Goal: Task Accomplishment & Management: Complete application form

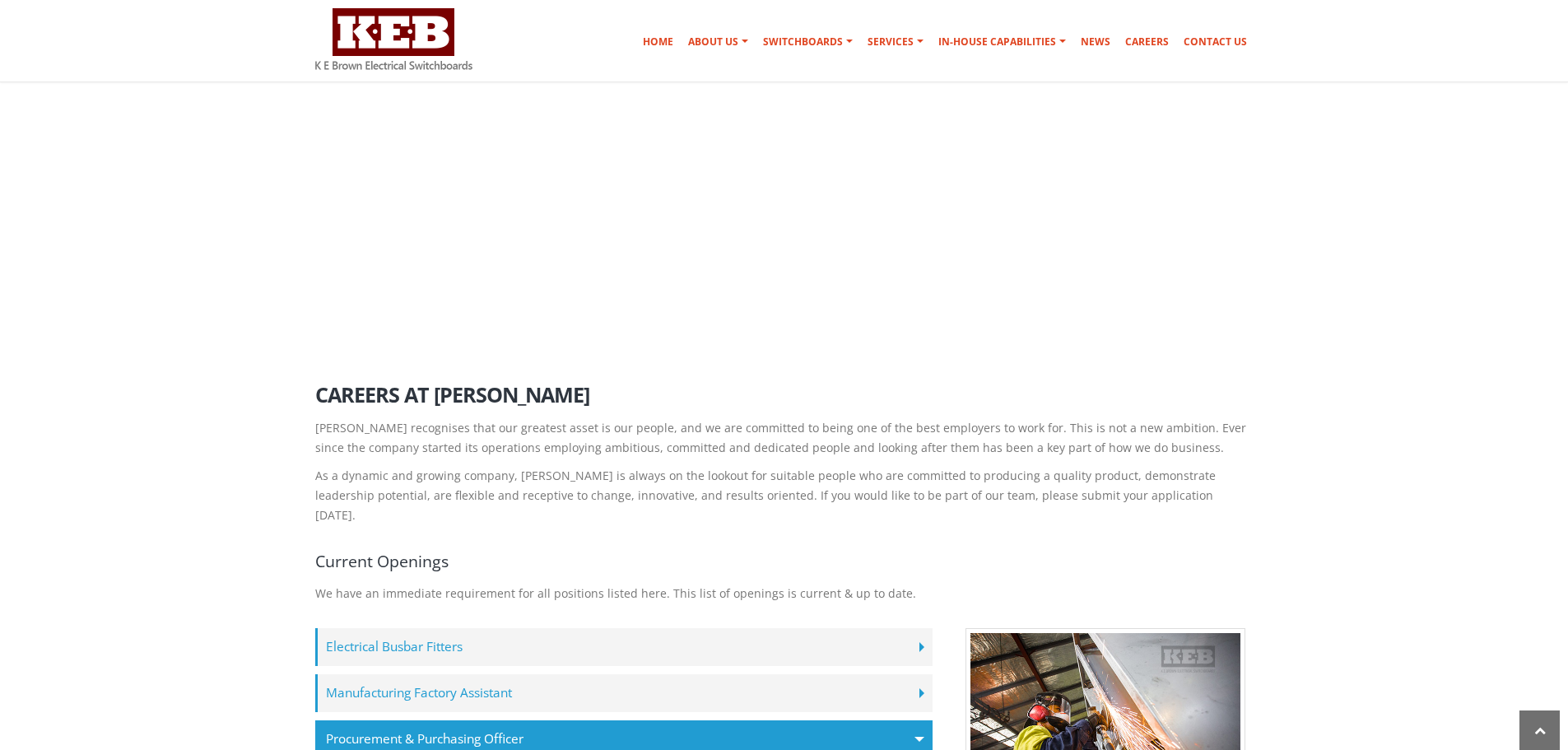
scroll to position [1187, 0]
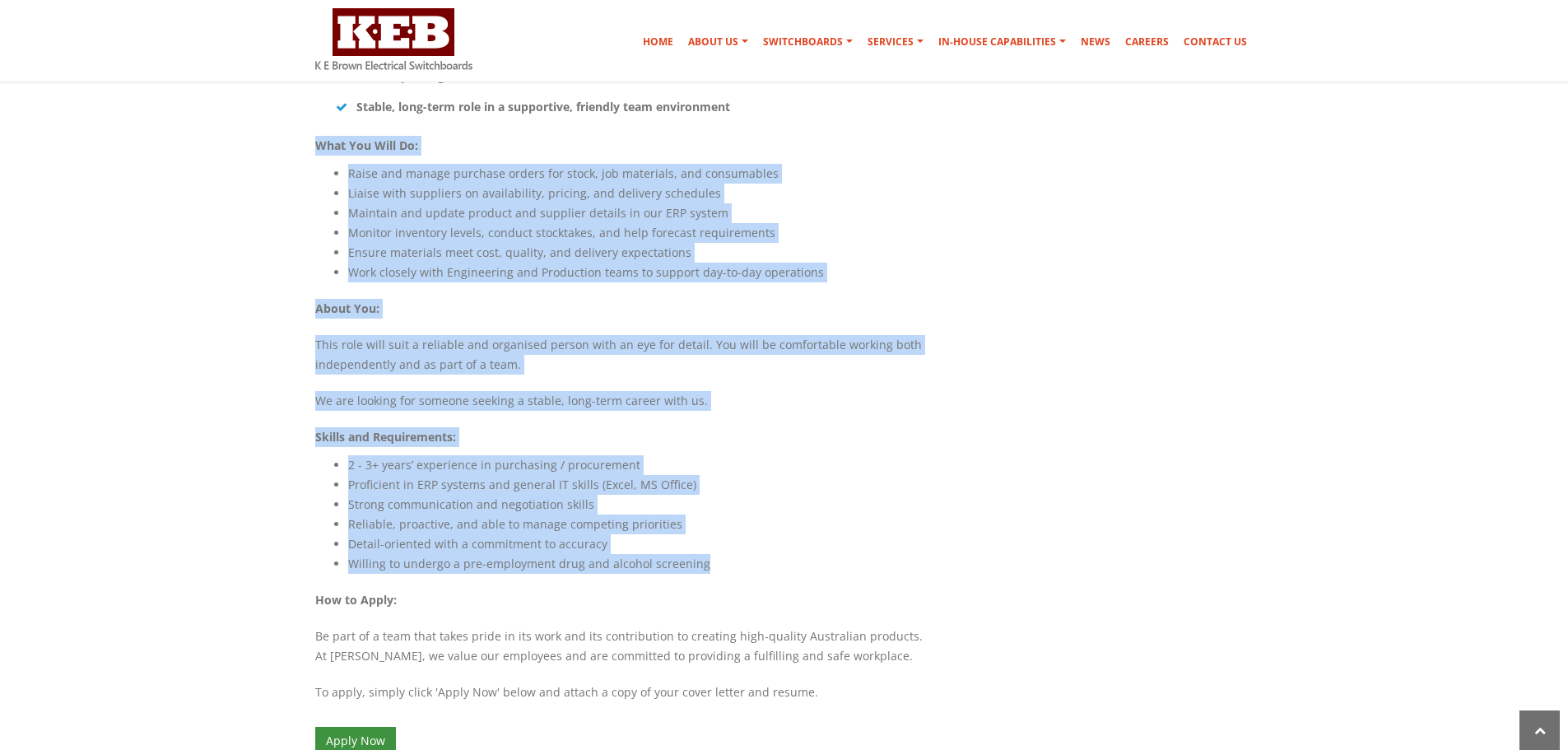
click at [369, 727] on link "Apply Now" at bounding box center [355, 741] width 81 height 28
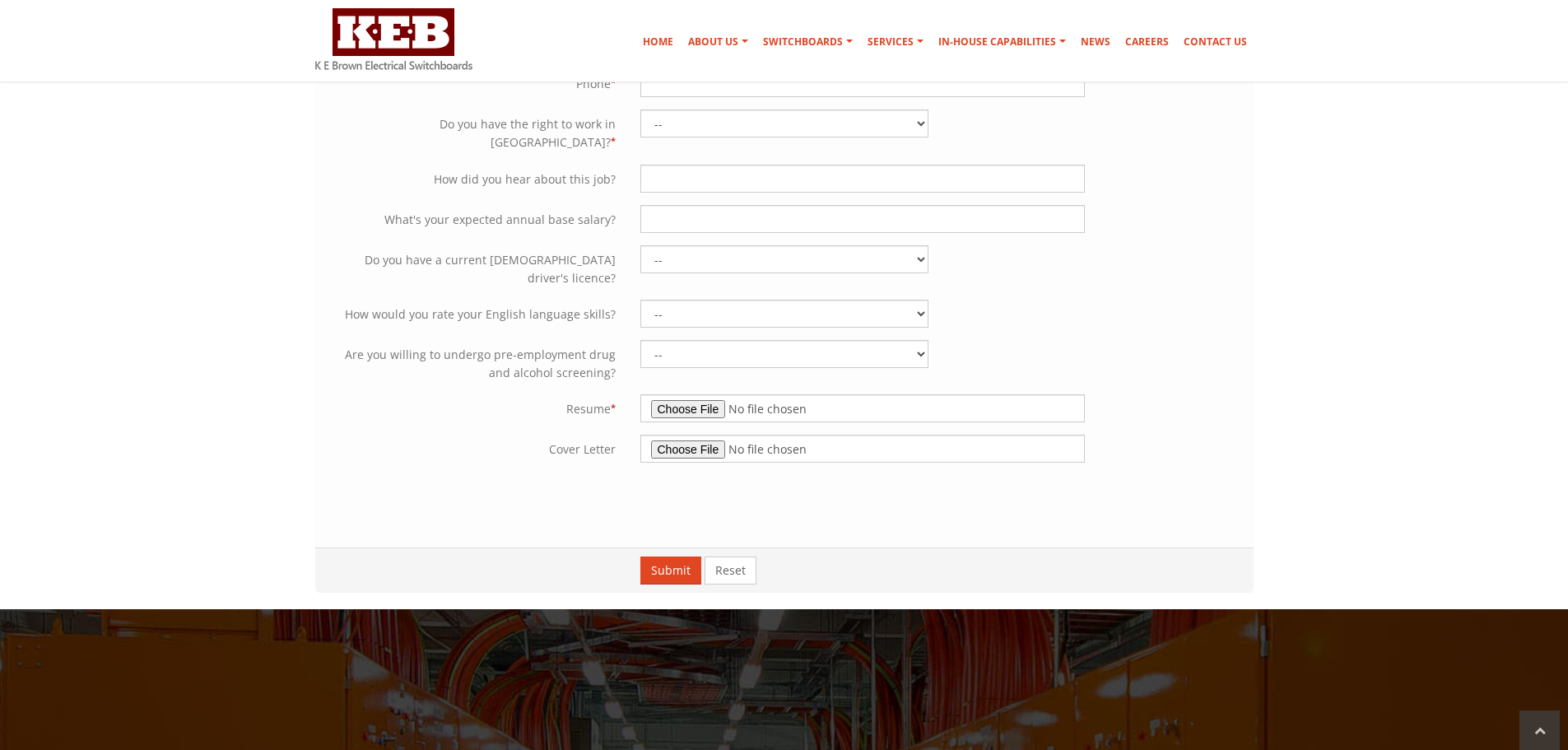
scroll to position [329, 0]
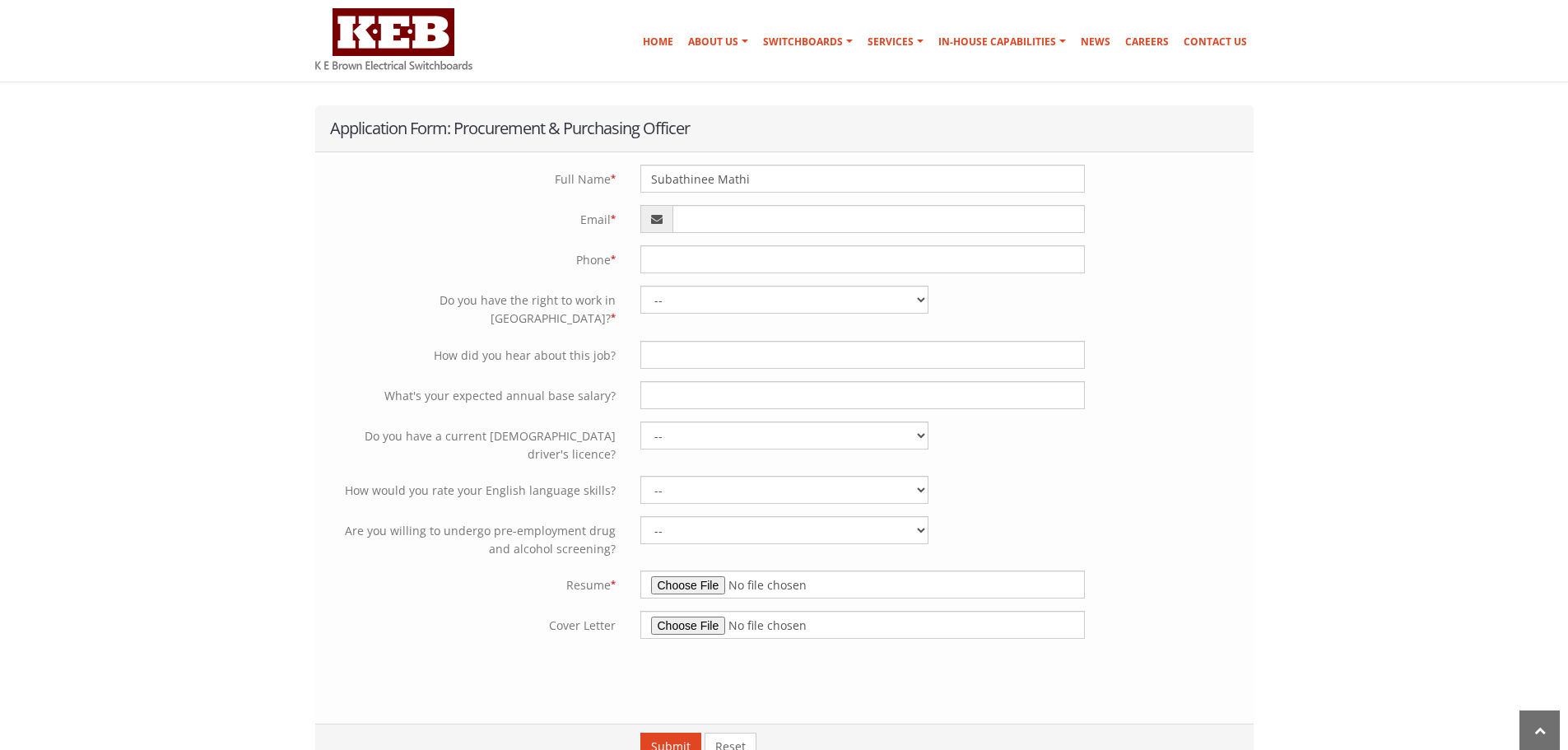
type input "Subathinee Mathi"
click at [1275, 308] on div "Careers Home Careers Application Careers at K E Brown Application Form: Procure…" at bounding box center [784, 577] width 1568 height 1555
click at [743, 220] on input "email" at bounding box center [879, 218] width 413 height 28
type input "[EMAIL_ADDRESS][DOMAIN_NAME]"
click at [1411, 393] on div "Careers Home Careers Application Careers at K E Brown Application Form: Procure…" at bounding box center [784, 577] width 1568 height 1555
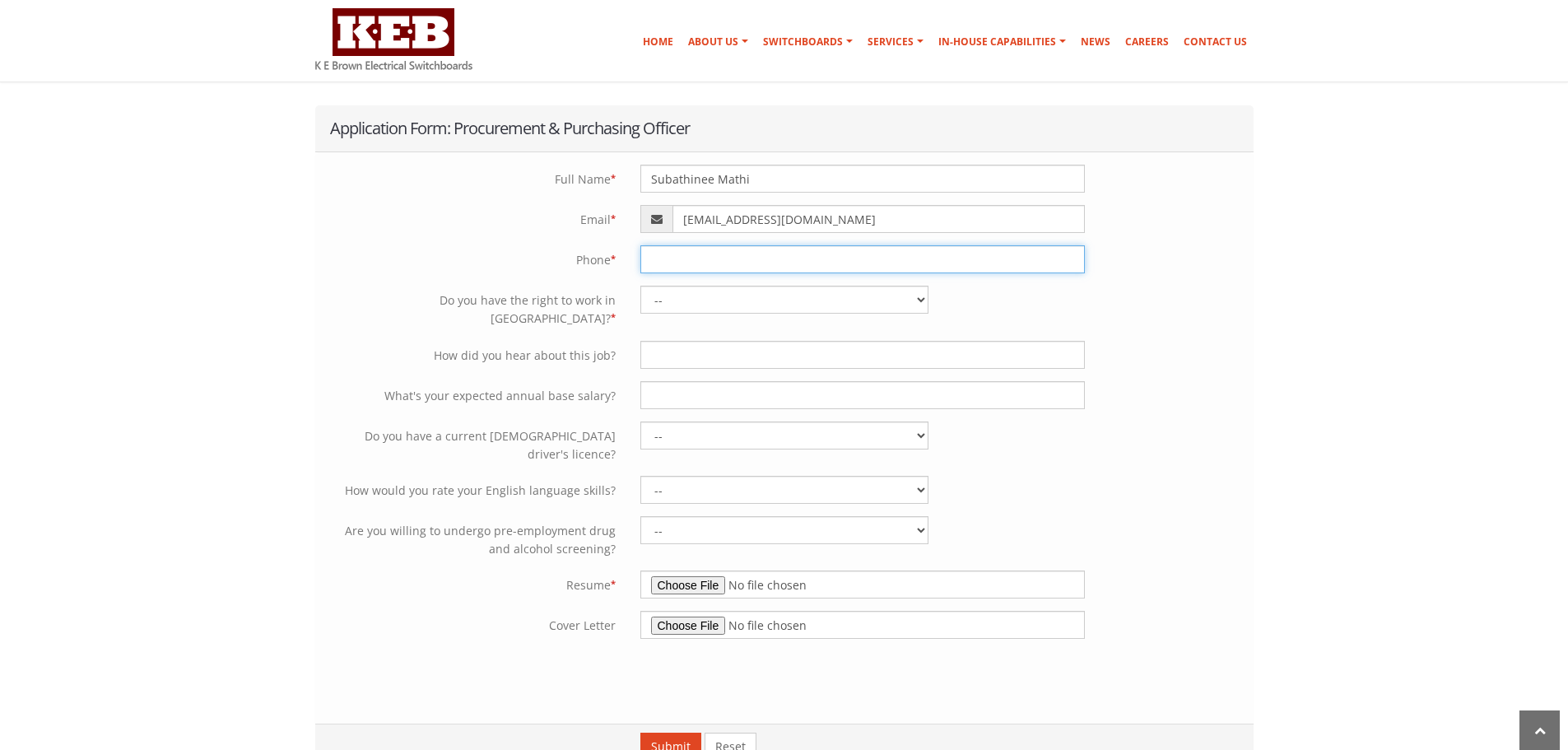
click at [815, 255] on input "tel" at bounding box center [863, 258] width 444 height 28
type input "0432358908"
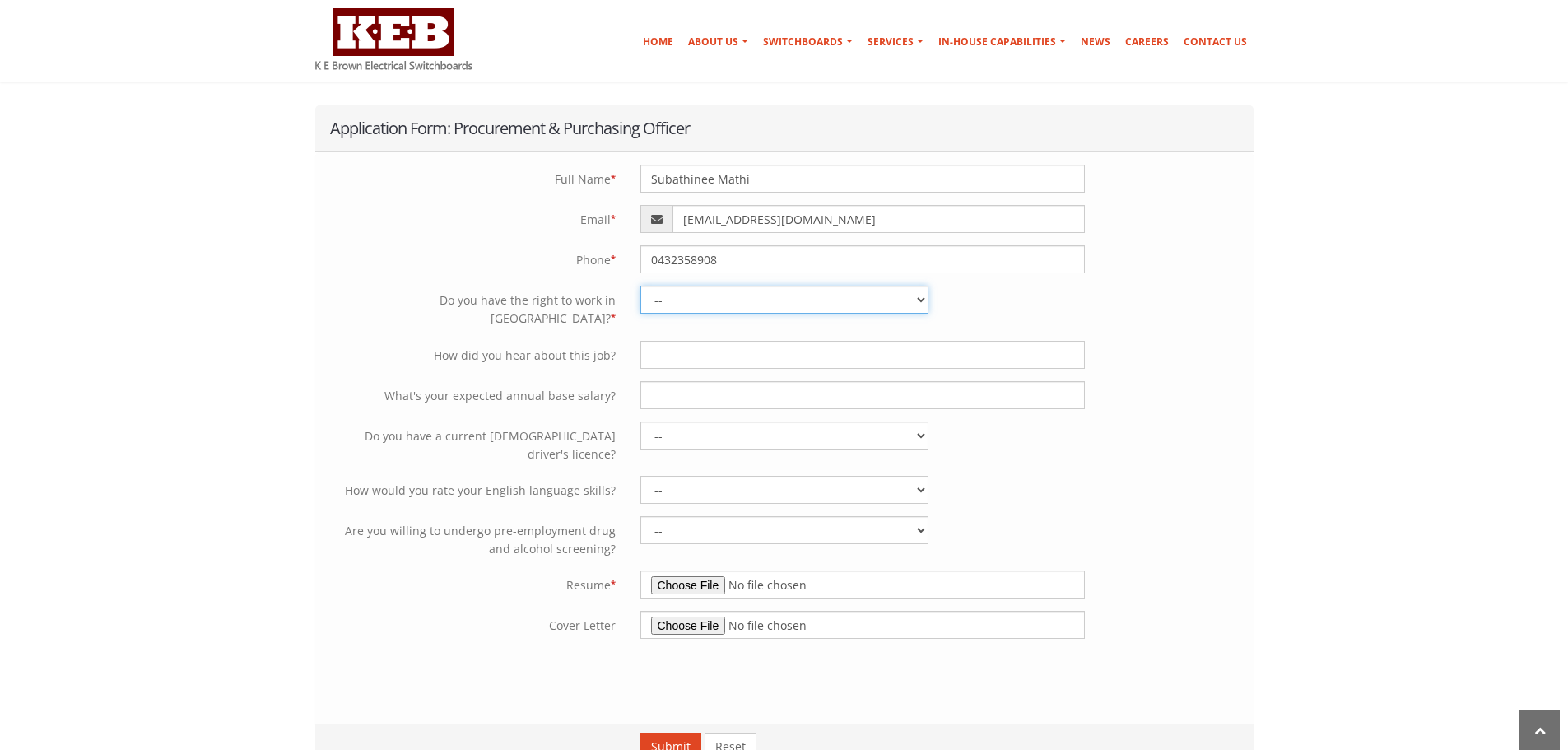
click at [922, 301] on select "-- Yes - Permanently with no restrictions Yes - Temporarily with no restriction…" at bounding box center [785, 299] width 289 height 28
select select "Yes - Permanently with no restrictions"
click at [641, 286] on select "-- Yes - Permanently with no restrictions Yes - Temporarily with no restriction…" at bounding box center [785, 299] width 289 height 28
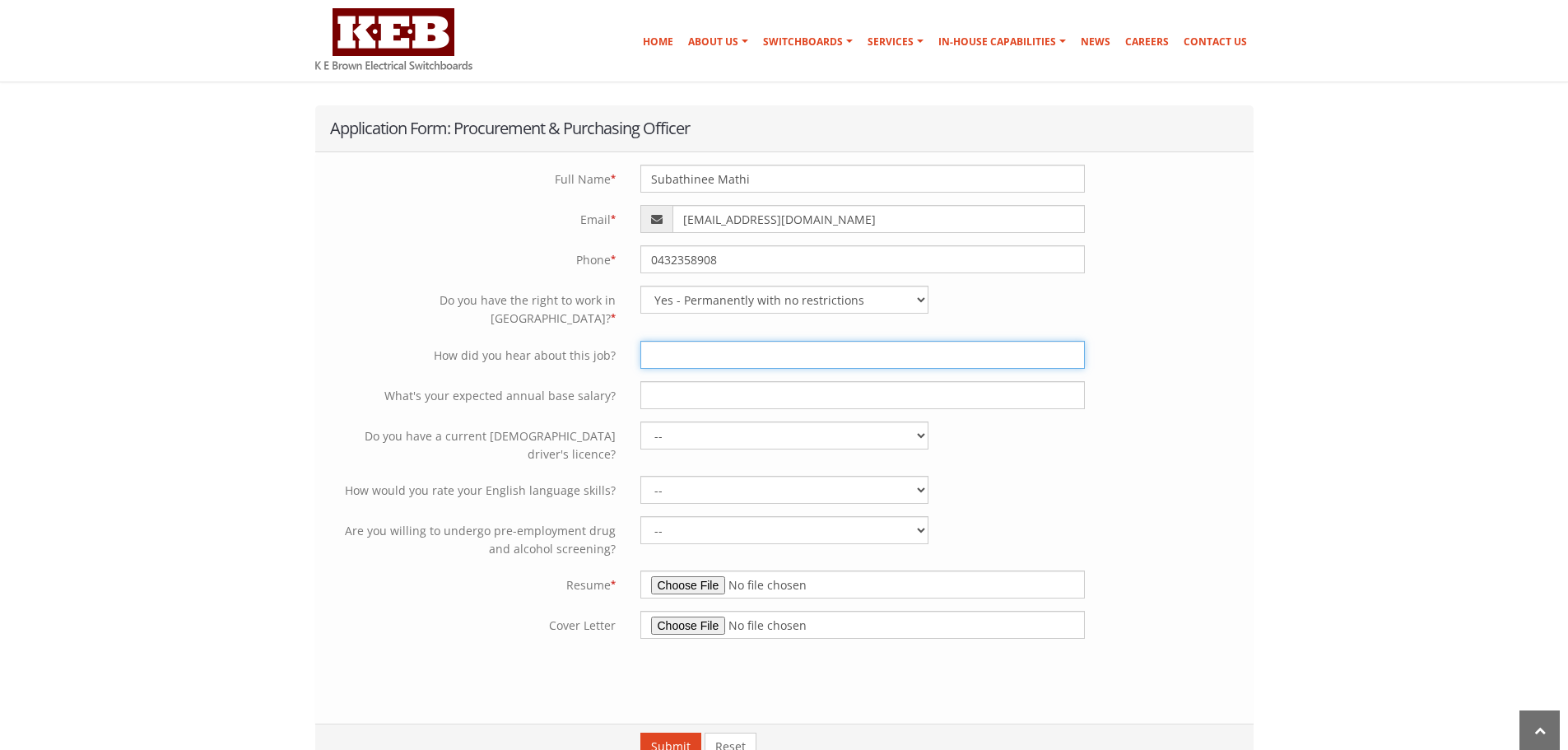
click at [844, 345] on input "text" at bounding box center [863, 354] width 444 height 28
type input "s"
type input "T"
type input "On Seek"
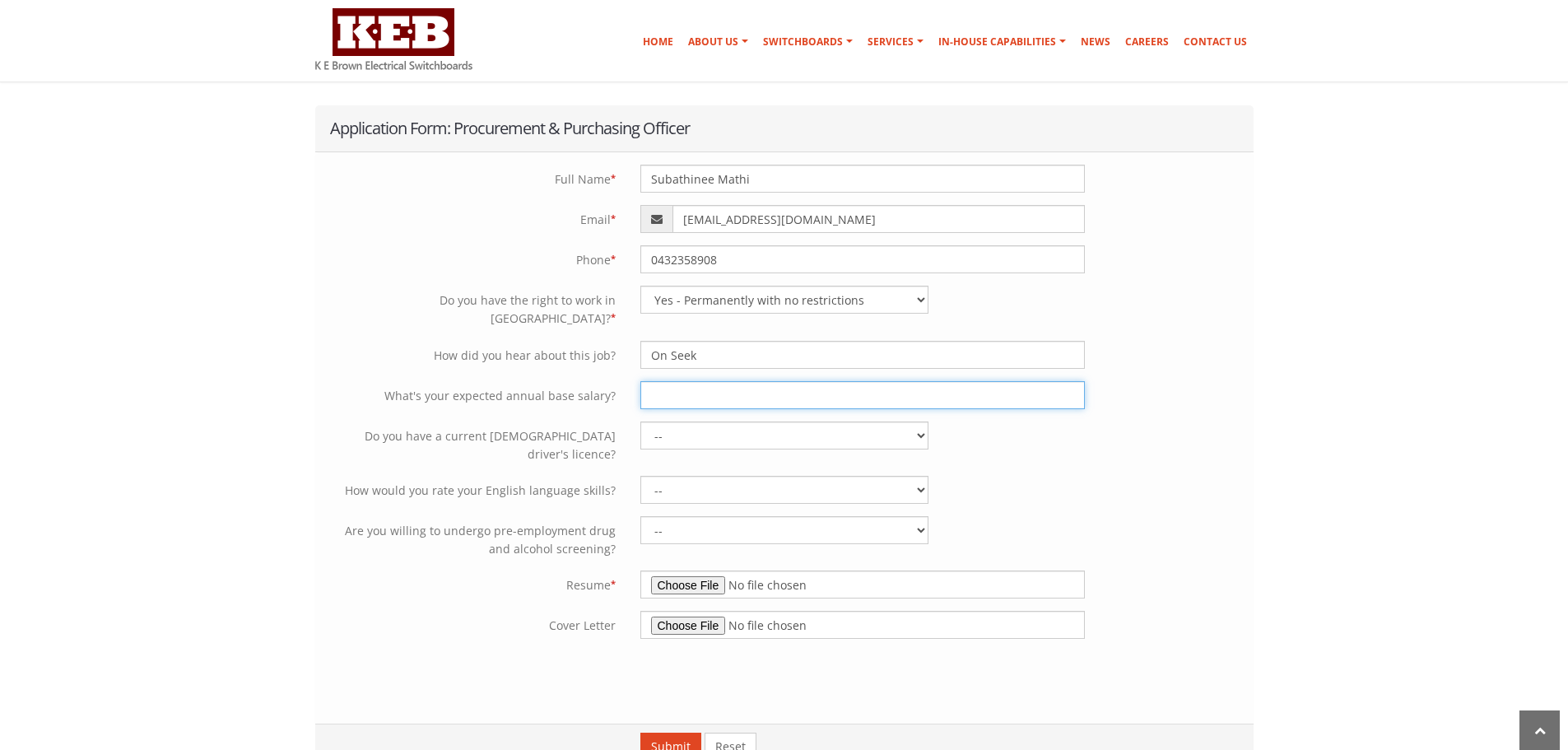
click at [735, 382] on input "text" at bounding box center [863, 395] width 444 height 28
type input "$90K"
drag, startPoint x: 922, startPoint y: 422, endPoint x: 908, endPoint y: 418, distance: 14.6
click at [922, 422] on select "-- Yes No" at bounding box center [785, 435] width 289 height 28
select select "Yes"
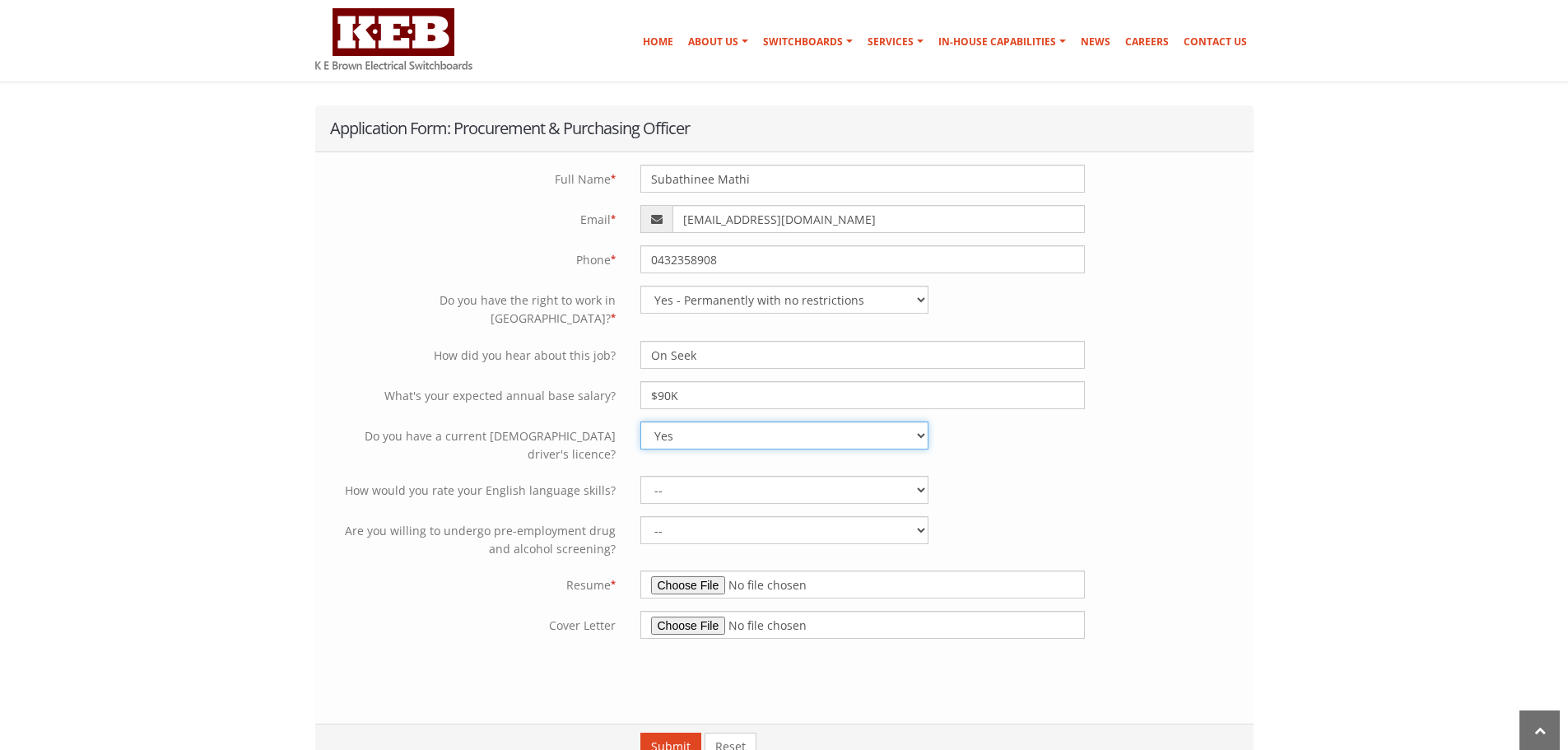
click at [641, 422] on select "-- Yes No" at bounding box center [785, 435] width 289 height 28
click at [918, 476] on select "-- Limited proficiency Professional working proficiency Native proficiency" at bounding box center [785, 489] width 289 height 28
select select "Professional working proficiency"
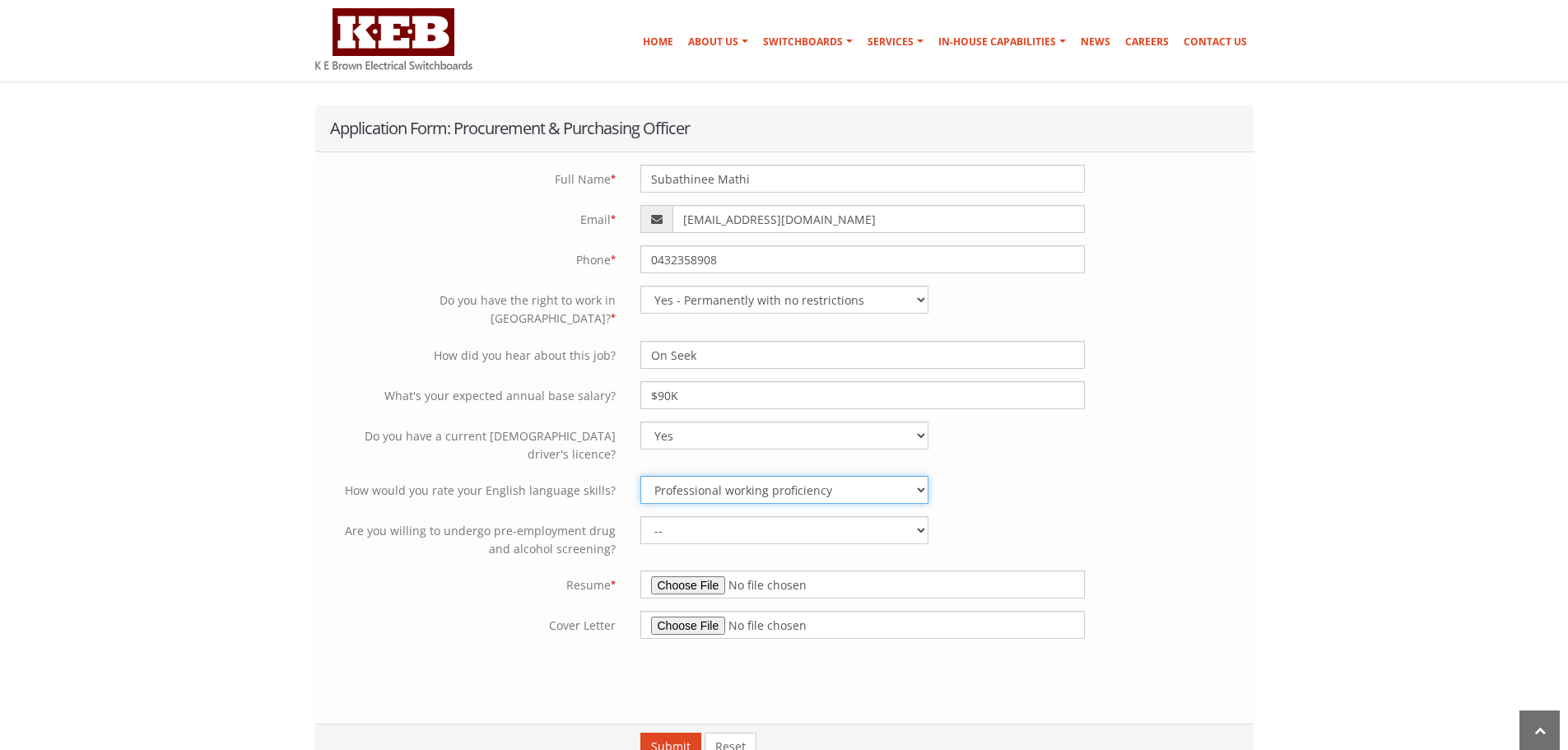
click at [641, 476] on select "-- Limited proficiency Professional working proficiency Native proficiency" at bounding box center [785, 489] width 289 height 28
click at [923, 516] on select "-- Yes No" at bounding box center [785, 530] width 289 height 28
select select "Yes"
click at [641, 516] on select "-- Yes No" at bounding box center [785, 530] width 289 height 28
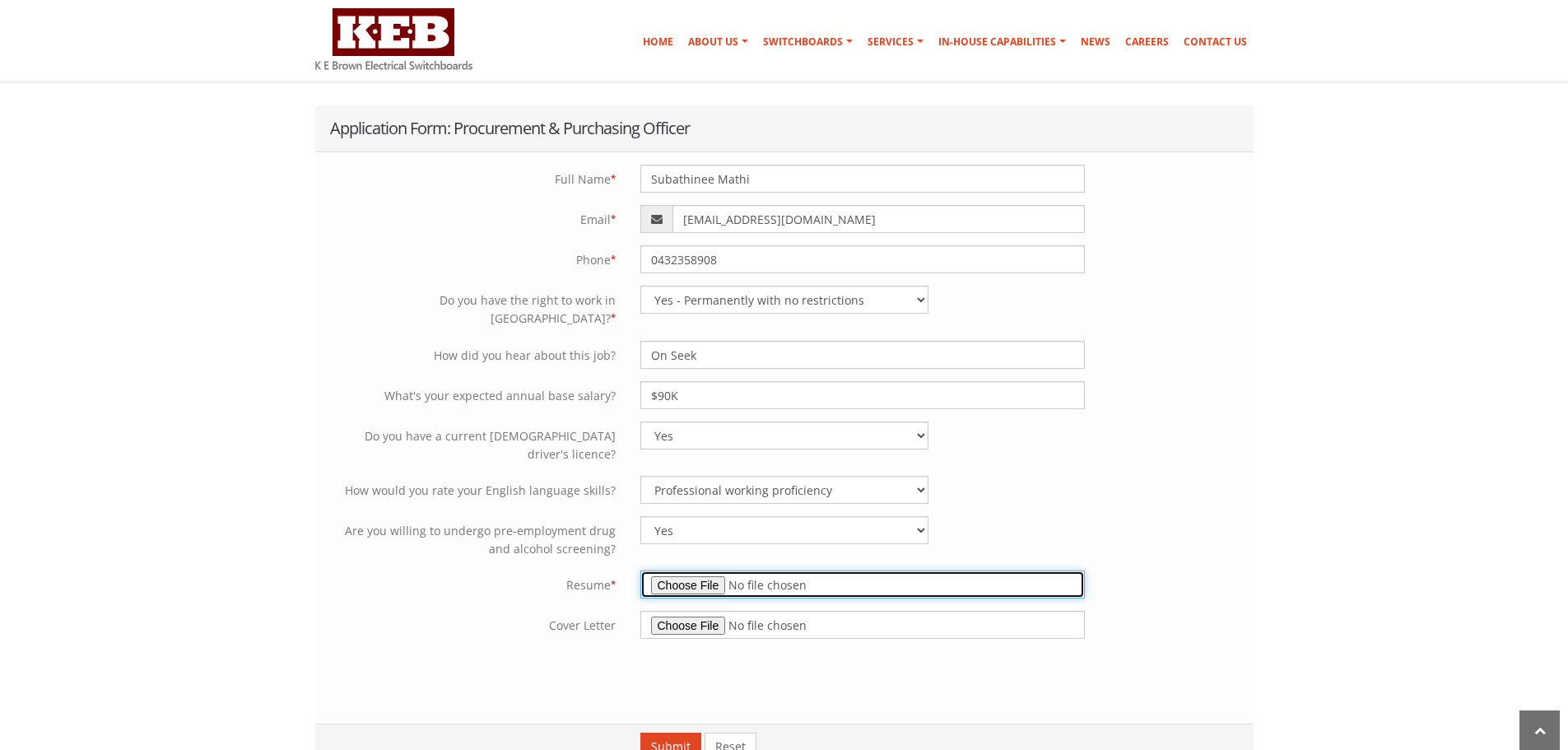
click at [697, 571] on input "file" at bounding box center [863, 584] width 444 height 28
type input "C:\fakepath\Resume_1.docx"
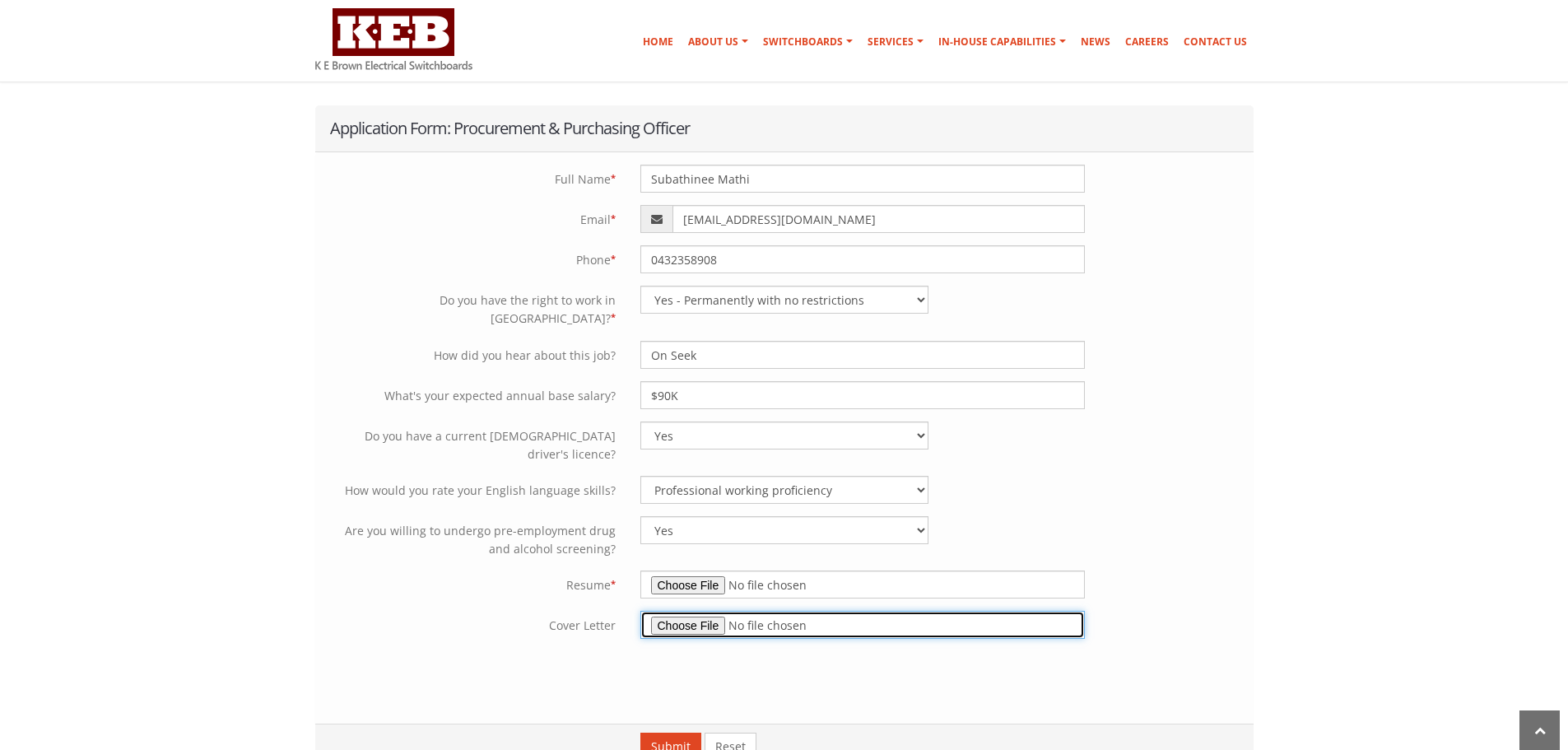
click at [678, 611] on input "file" at bounding box center [863, 625] width 444 height 28
type input "C:\fakepath\Suba_Mathi_Letter_1 (3).docx"
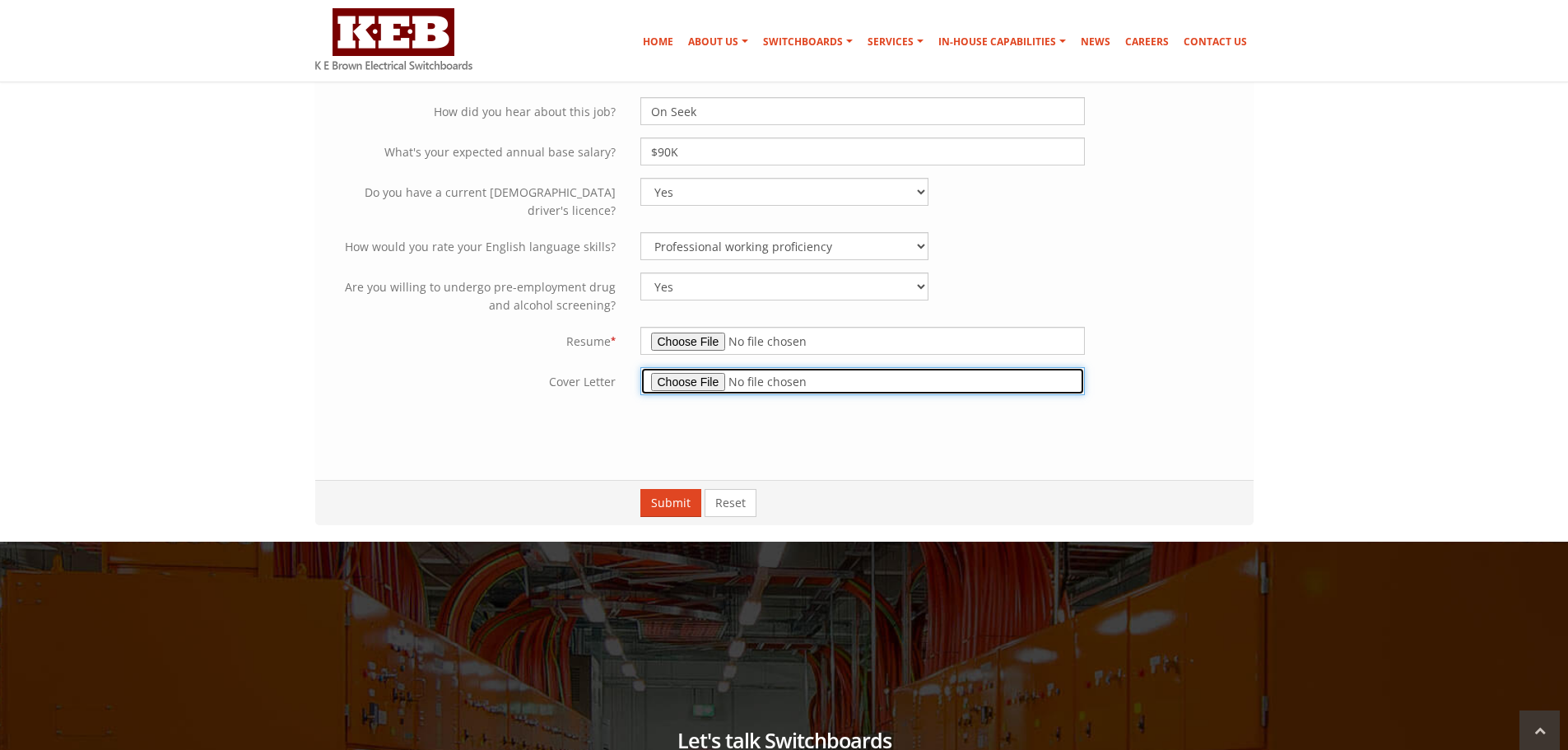
scroll to position [576, 0]
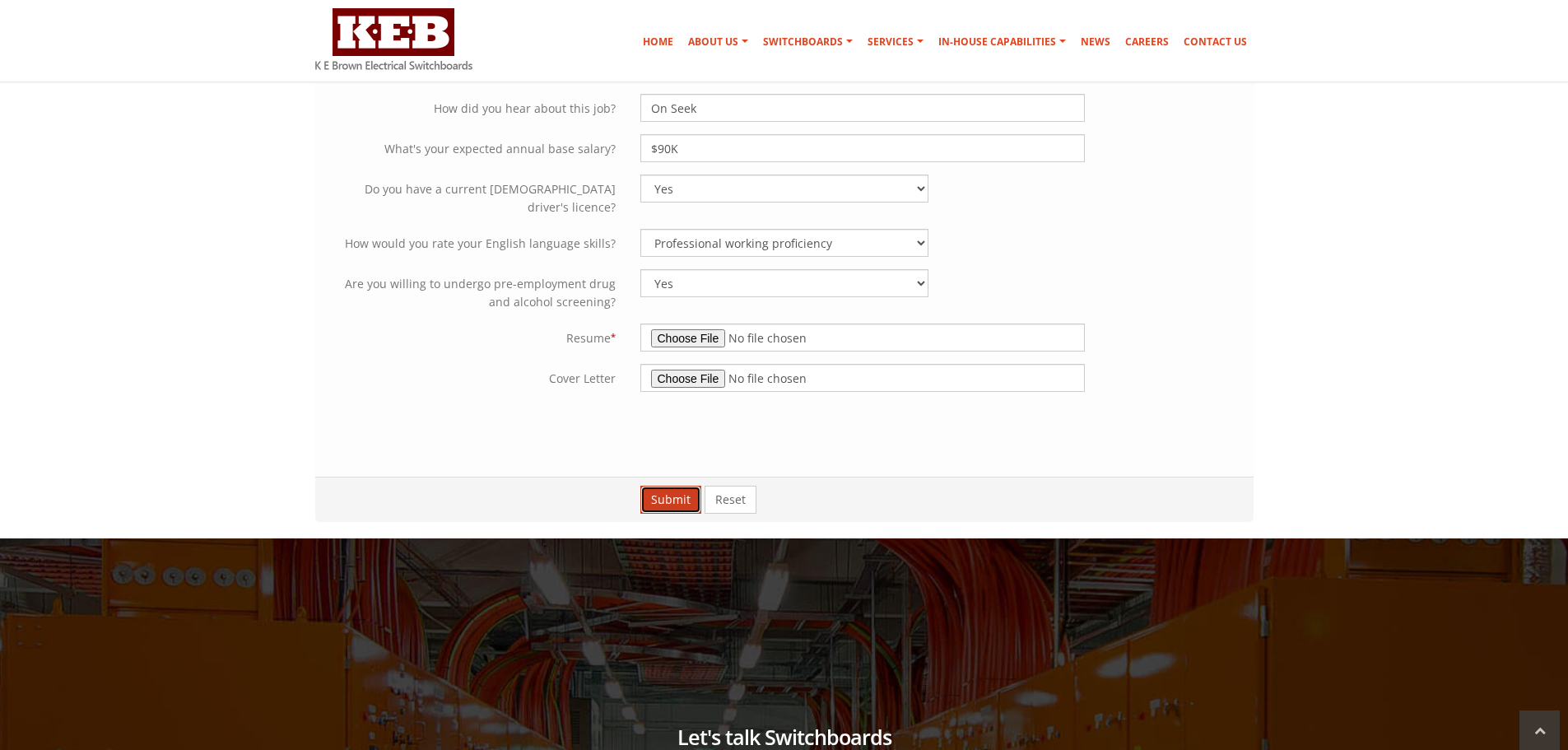
click at [676, 486] on button "Submit" at bounding box center [671, 499] width 61 height 28
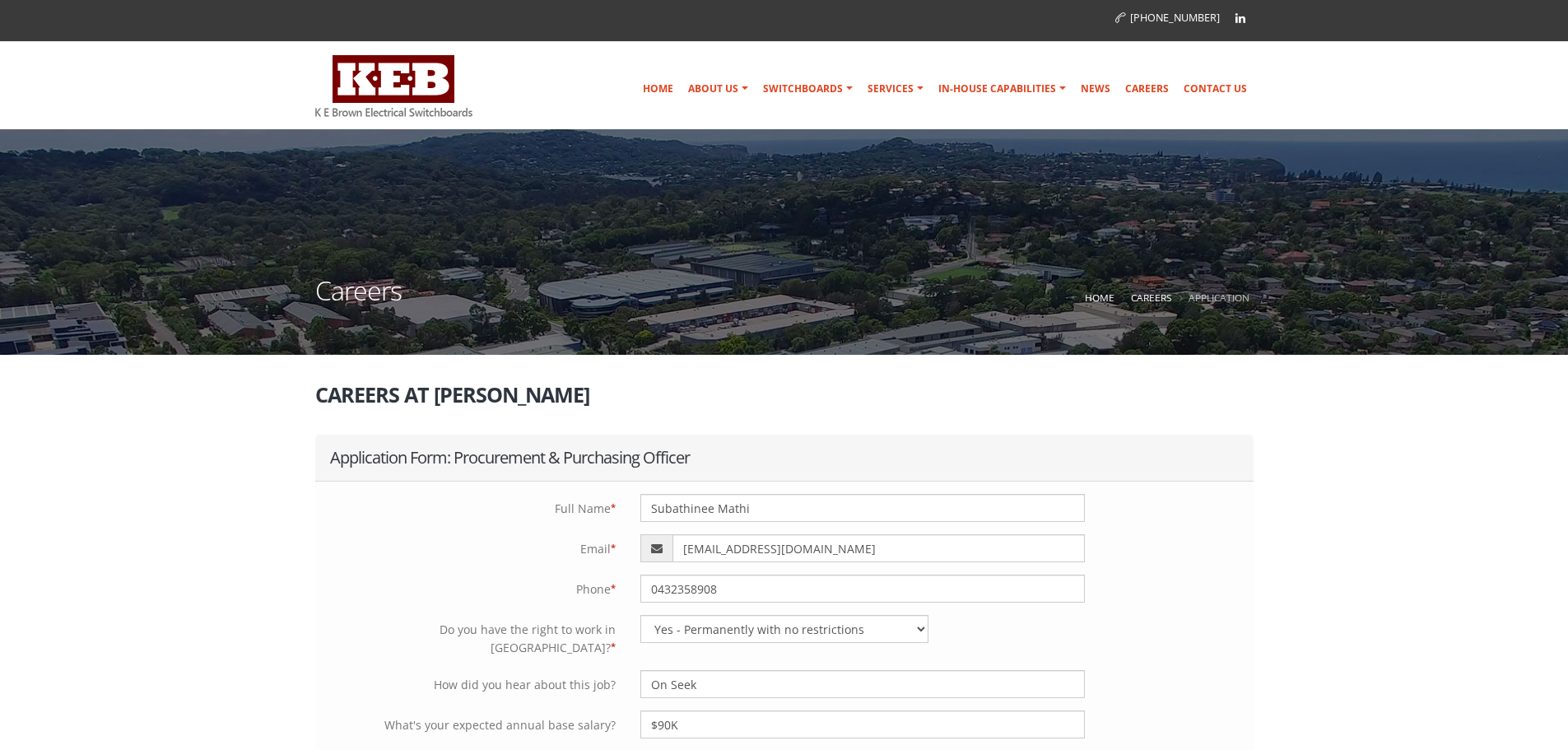
select select "Yes - Permanently with no restrictions"
select select "Yes"
select select "Professional working proficiency"
select select "Yes"
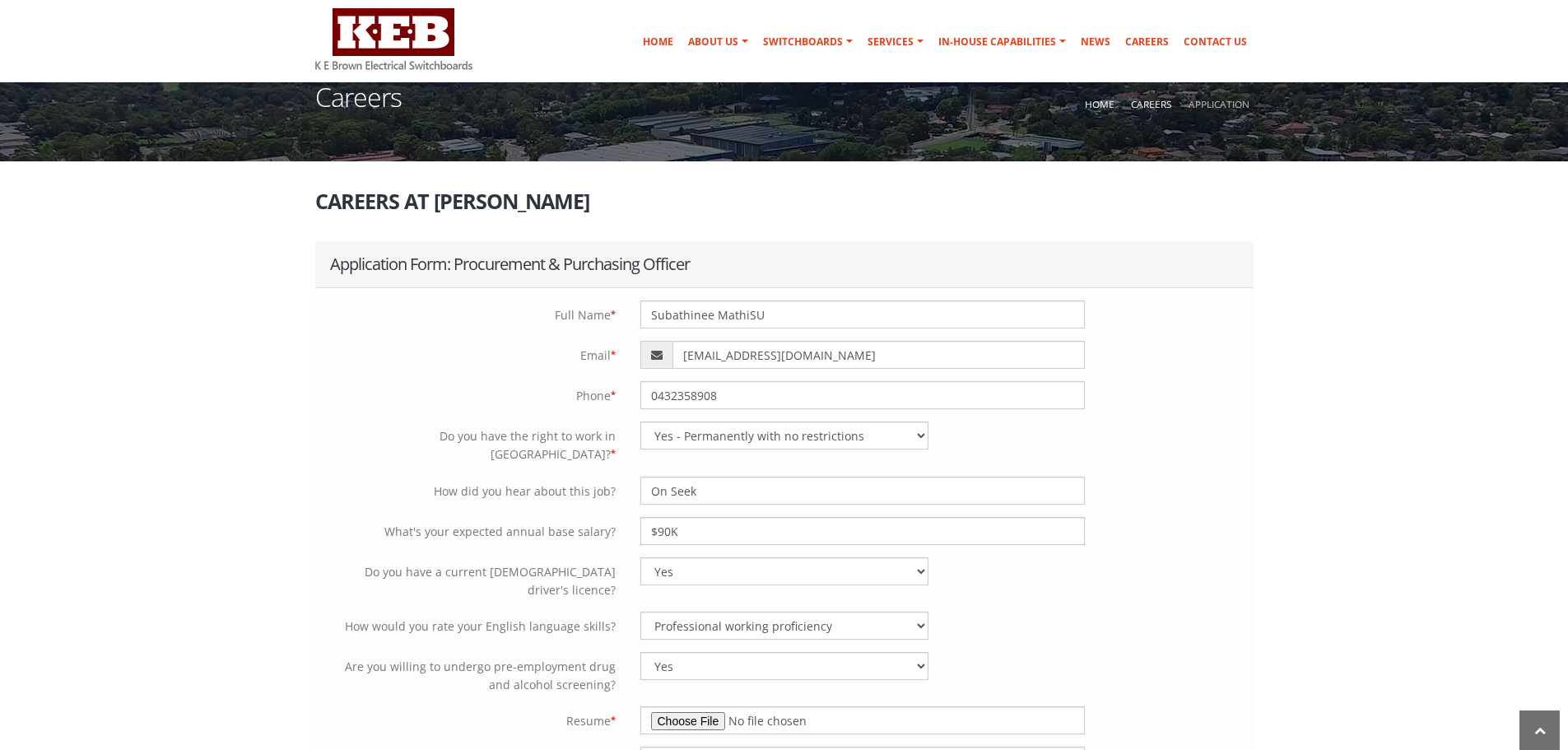
scroll to position [164, 0]
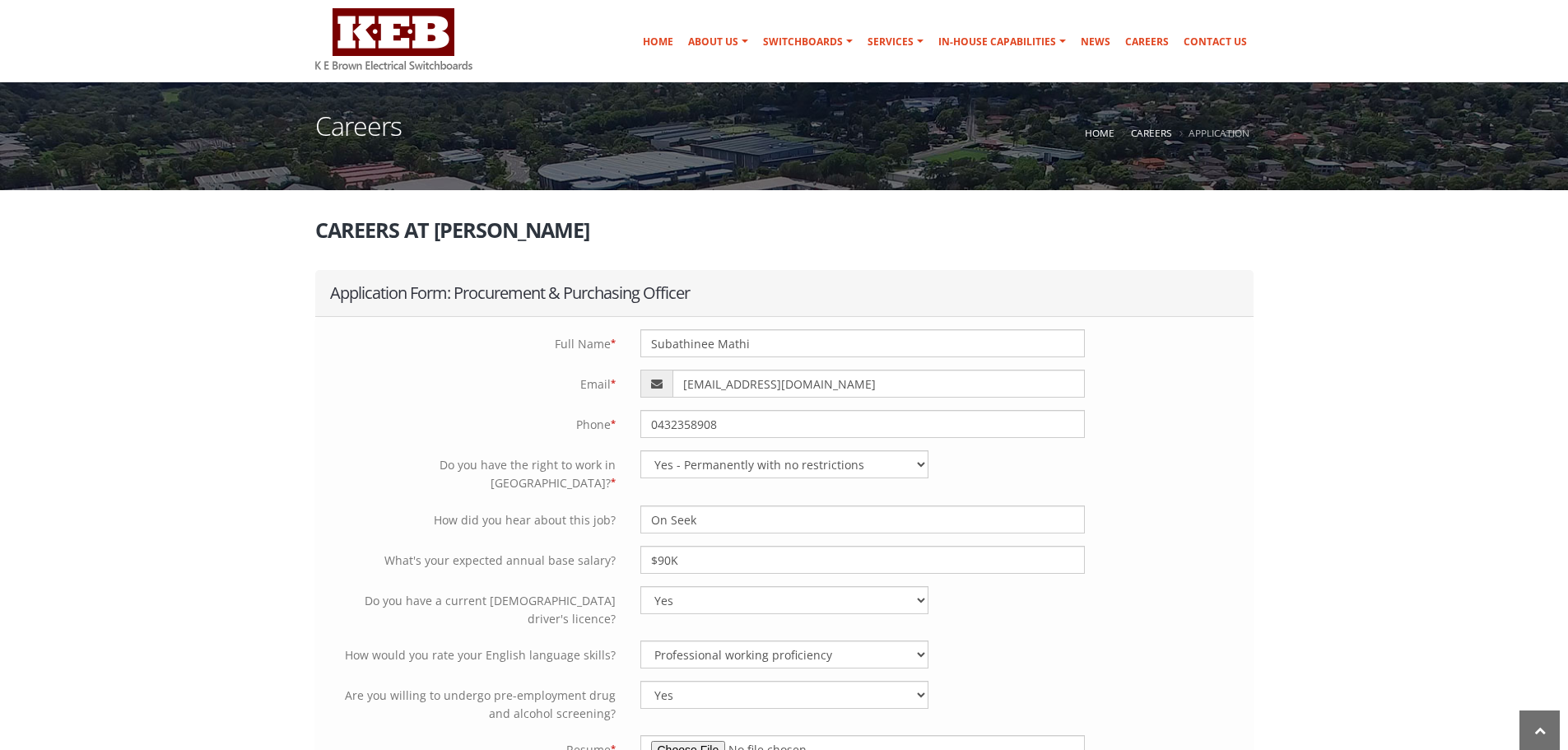
type input "SUBATHINEE MATHISUTHANAN"
click at [1231, 415] on div "Phone * 0432358908" at bounding box center [784, 423] width 939 height 28
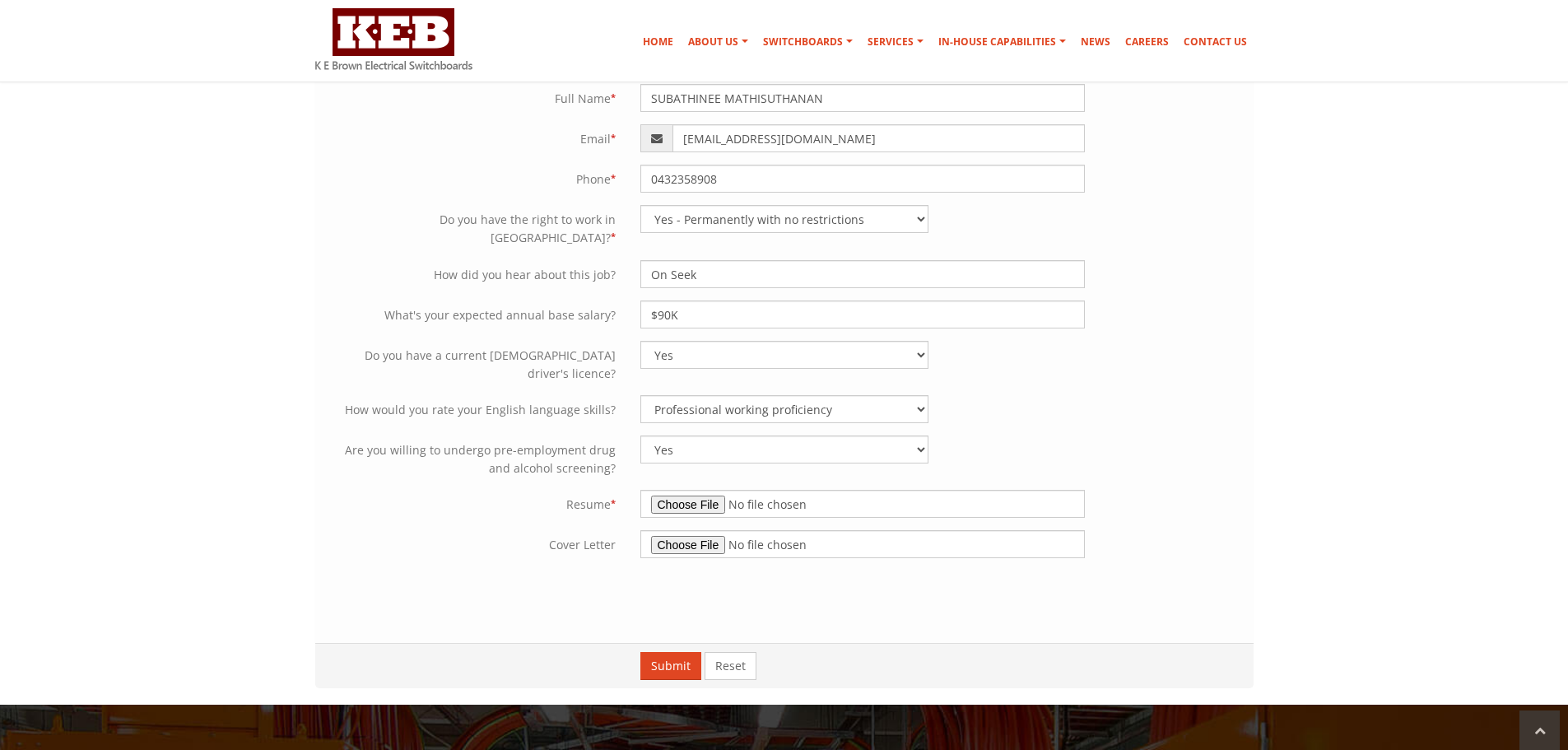
scroll to position [412, 0]
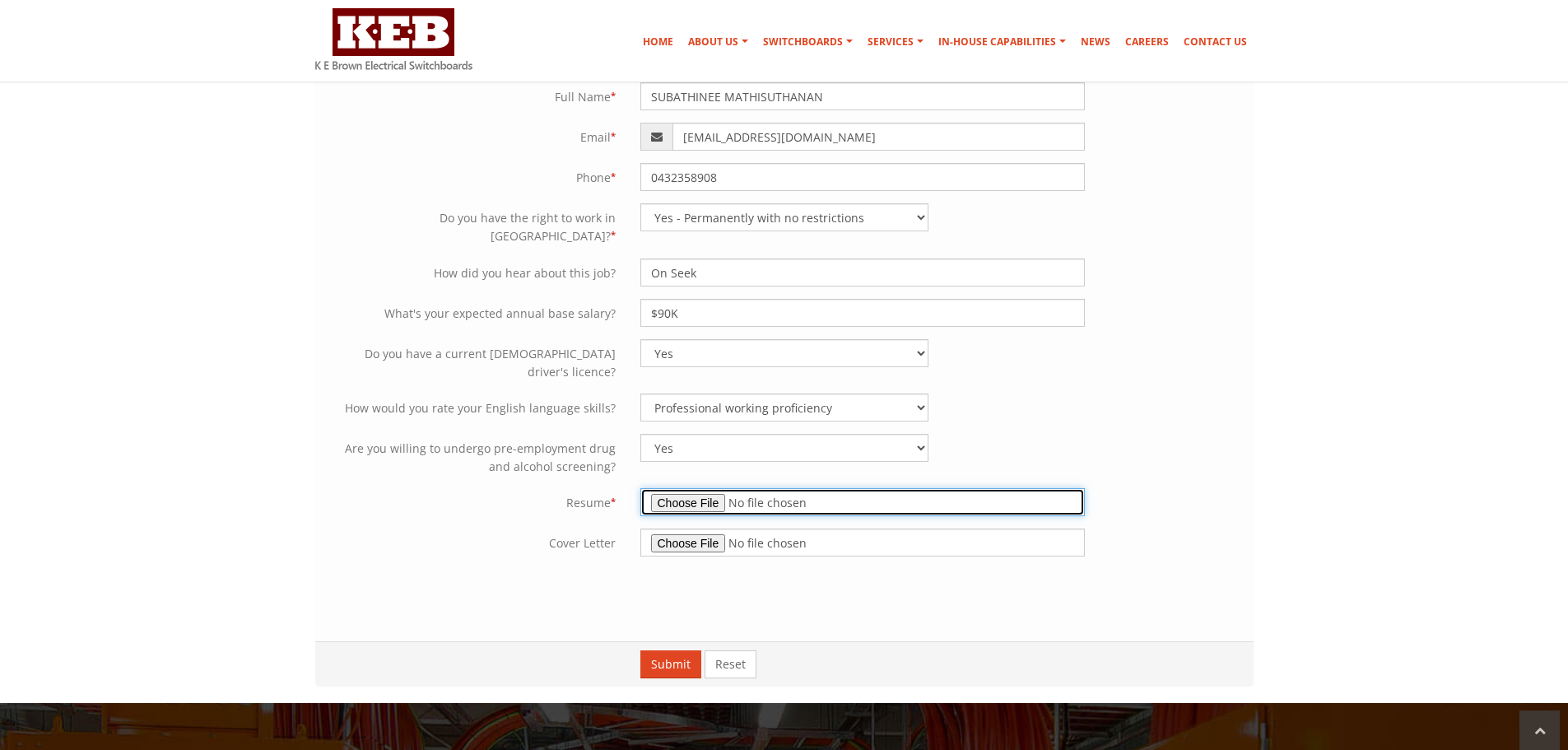
click at [697, 488] on input "file" at bounding box center [863, 501] width 444 height 28
type input "C:\fakepath\Resume_1.docx"
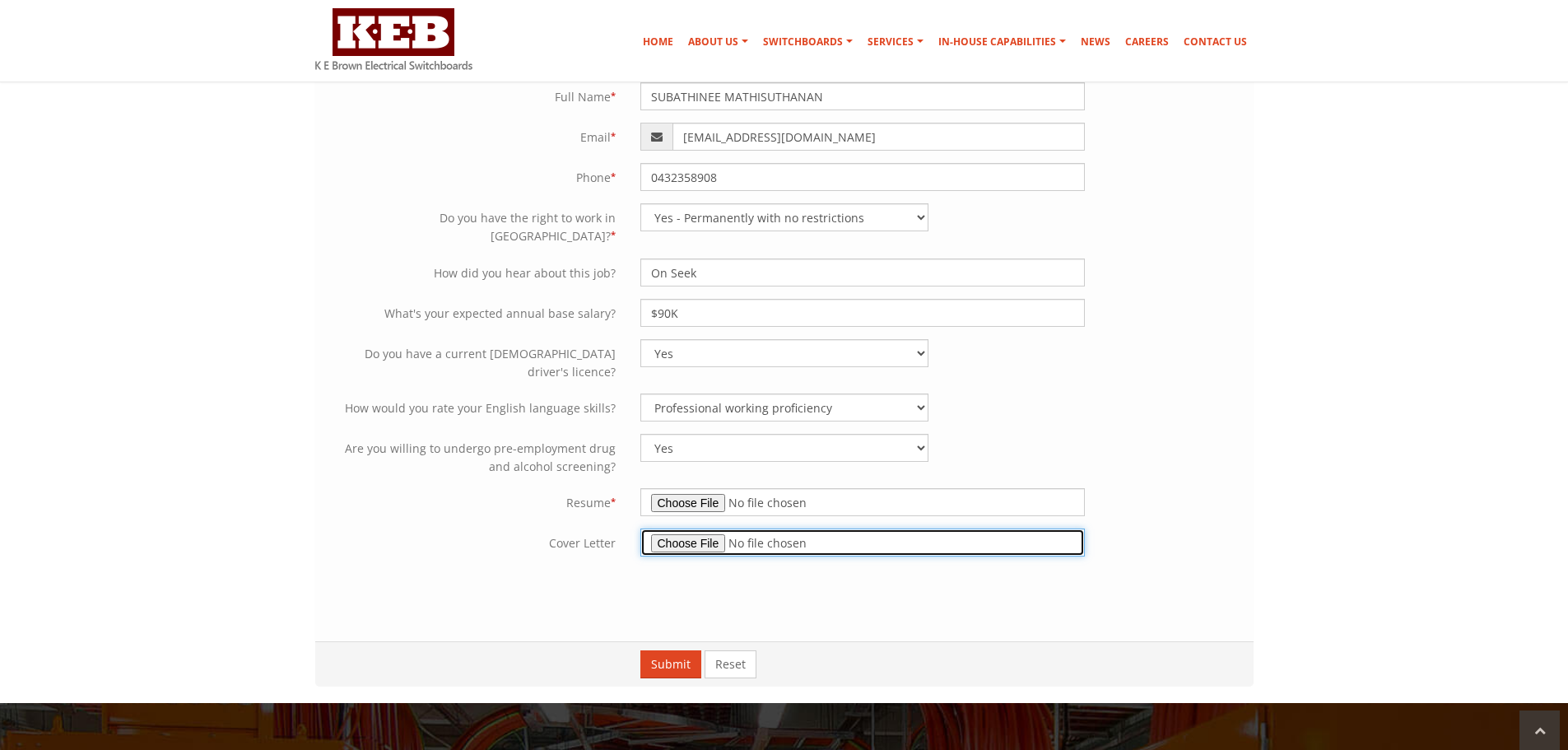
click at [681, 529] on input "file" at bounding box center [863, 542] width 444 height 28
type input "C:\fakepath\Suba_Mathi_Letter_1 (3).docx"
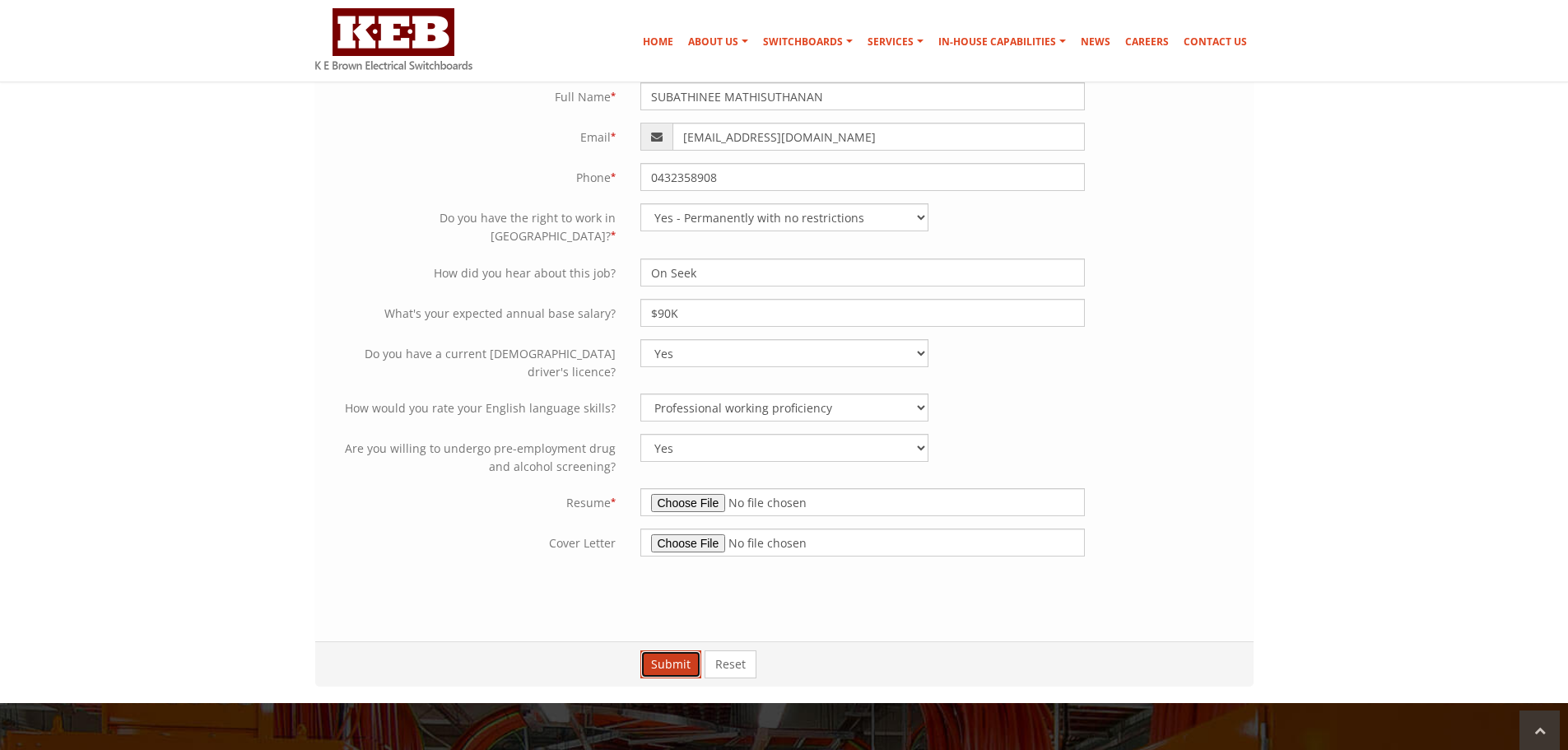
click at [664, 650] on button "Submit" at bounding box center [671, 664] width 61 height 28
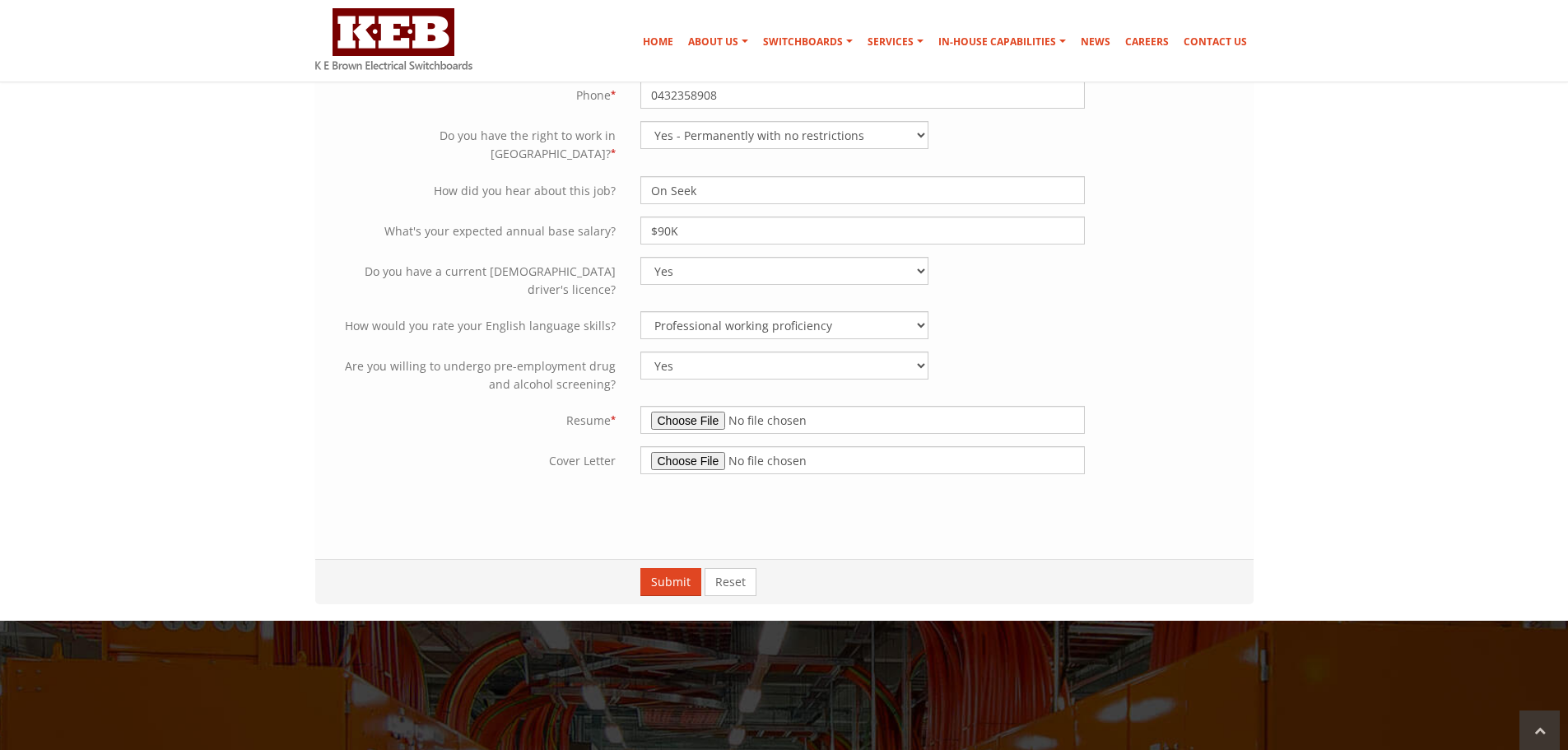
scroll to position [444, 0]
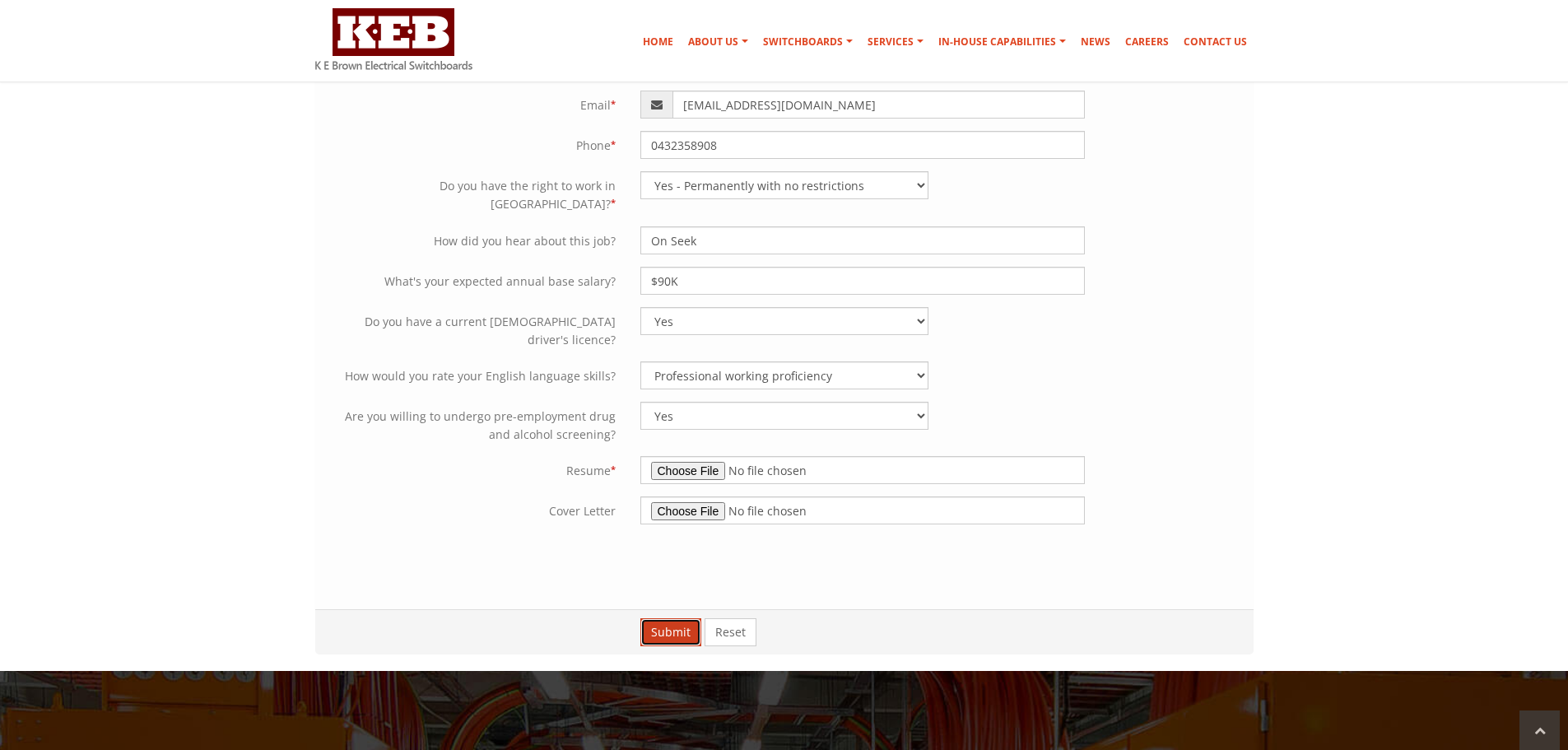
click at [670, 618] on button "Submit" at bounding box center [671, 631] width 61 height 28
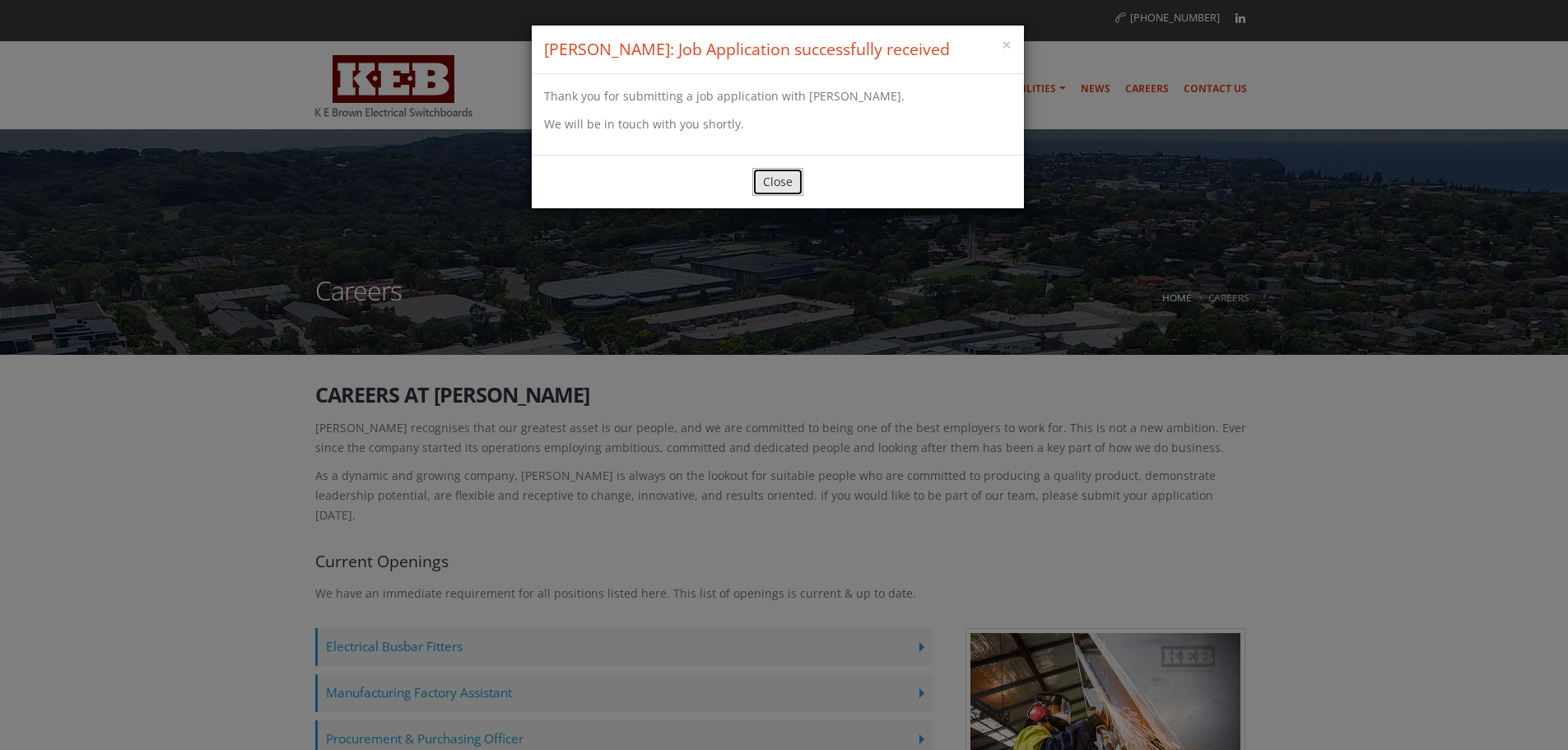
click at [793, 184] on button "Close" at bounding box center [778, 181] width 51 height 28
